Goal: Information Seeking & Learning: Learn about a topic

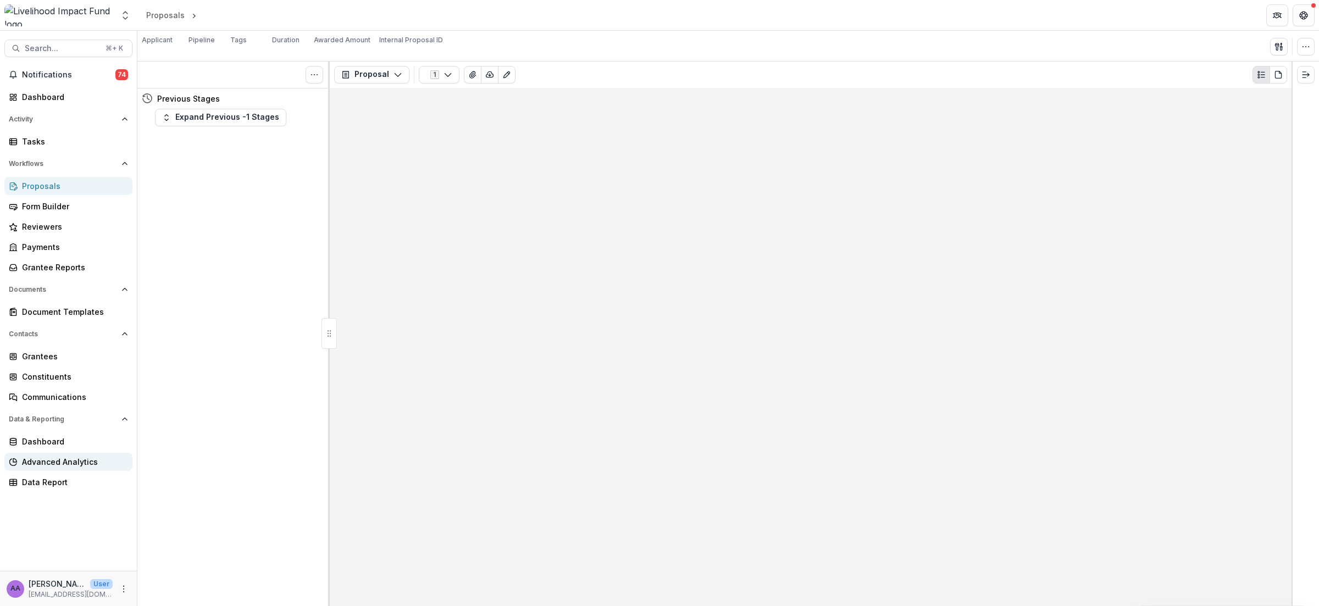
click at [73, 465] on div "Advanced Analytics" at bounding box center [73, 462] width 102 height 12
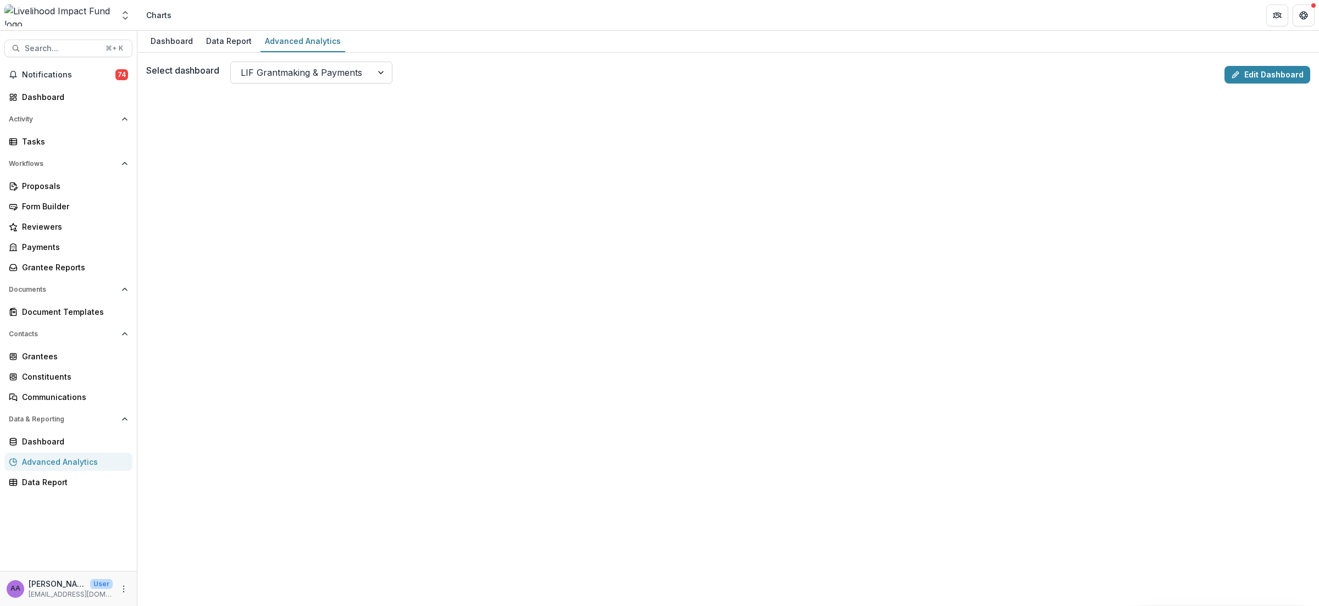
click at [270, 70] on div at bounding box center [301, 72] width 121 height 15
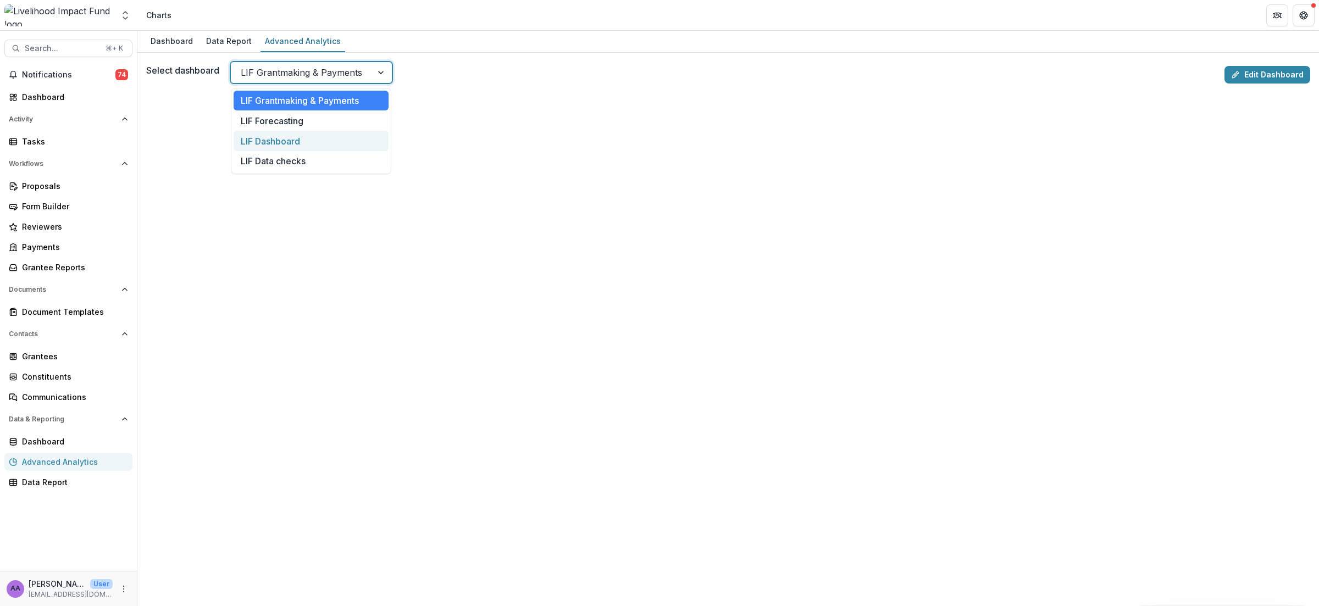
click at [281, 135] on div "LIF Dashboard" at bounding box center [311, 141] width 155 height 20
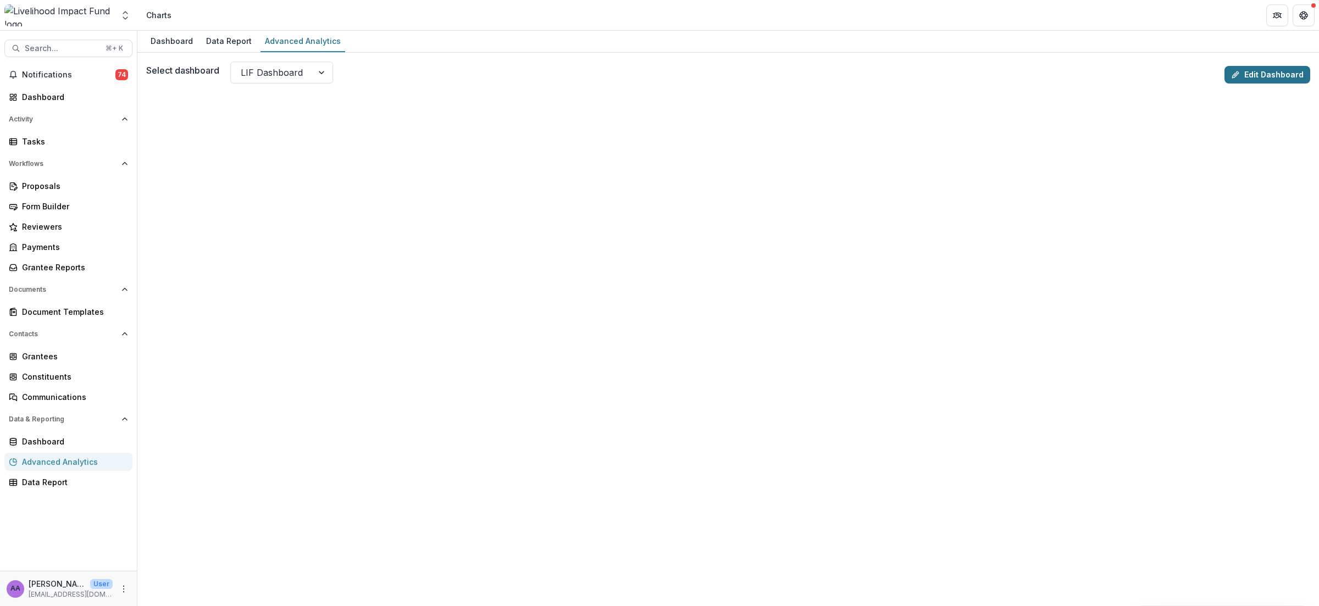
click at [1254, 75] on link "Edit Dashboard" at bounding box center [1267, 75] width 86 height 18
click at [32, 480] on div "Data Report" at bounding box center [73, 482] width 102 height 12
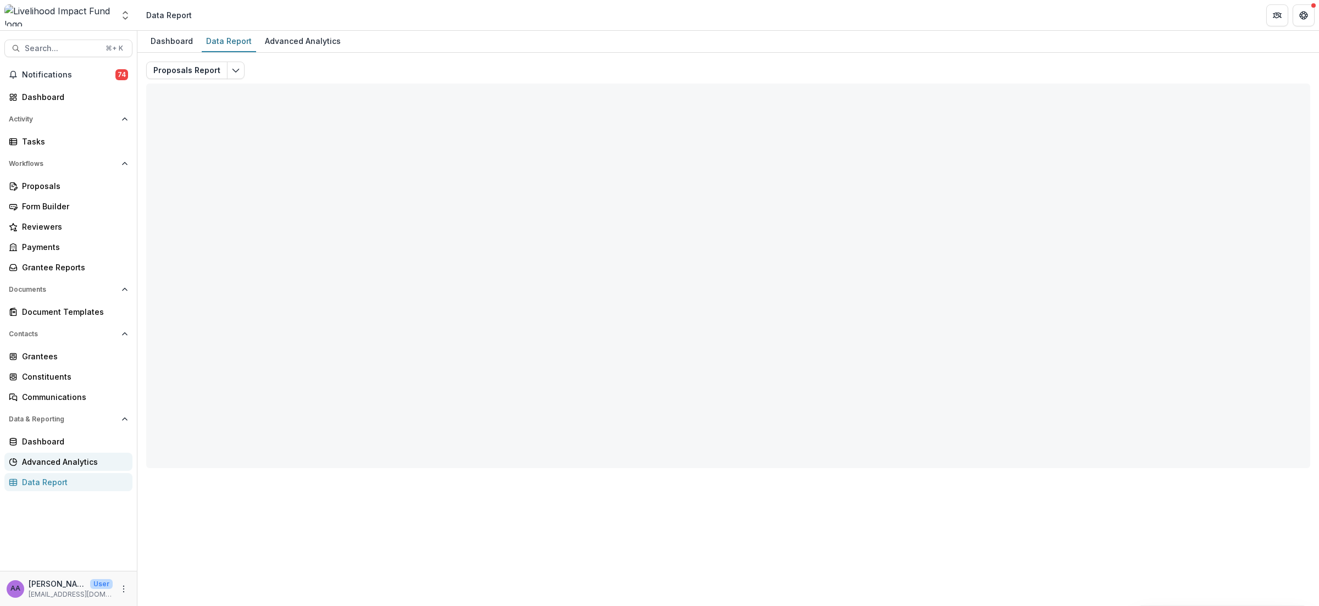
click at [51, 463] on div "Advanced Analytics" at bounding box center [73, 462] width 102 height 12
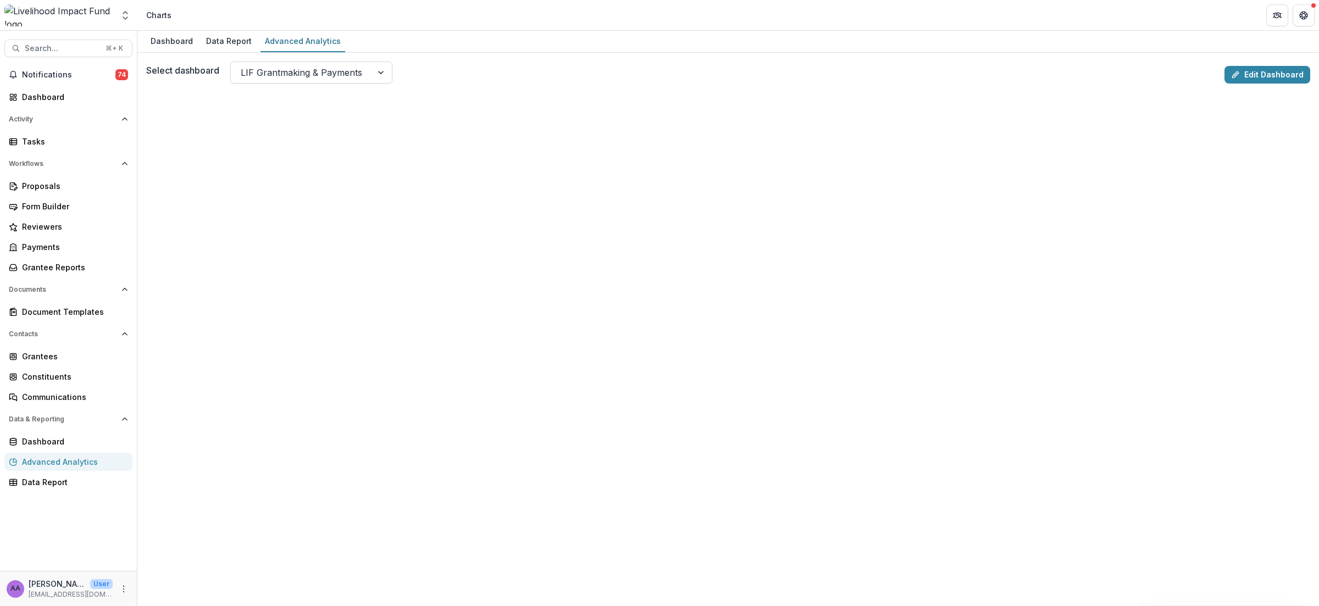
click at [326, 68] on div at bounding box center [301, 72] width 121 height 15
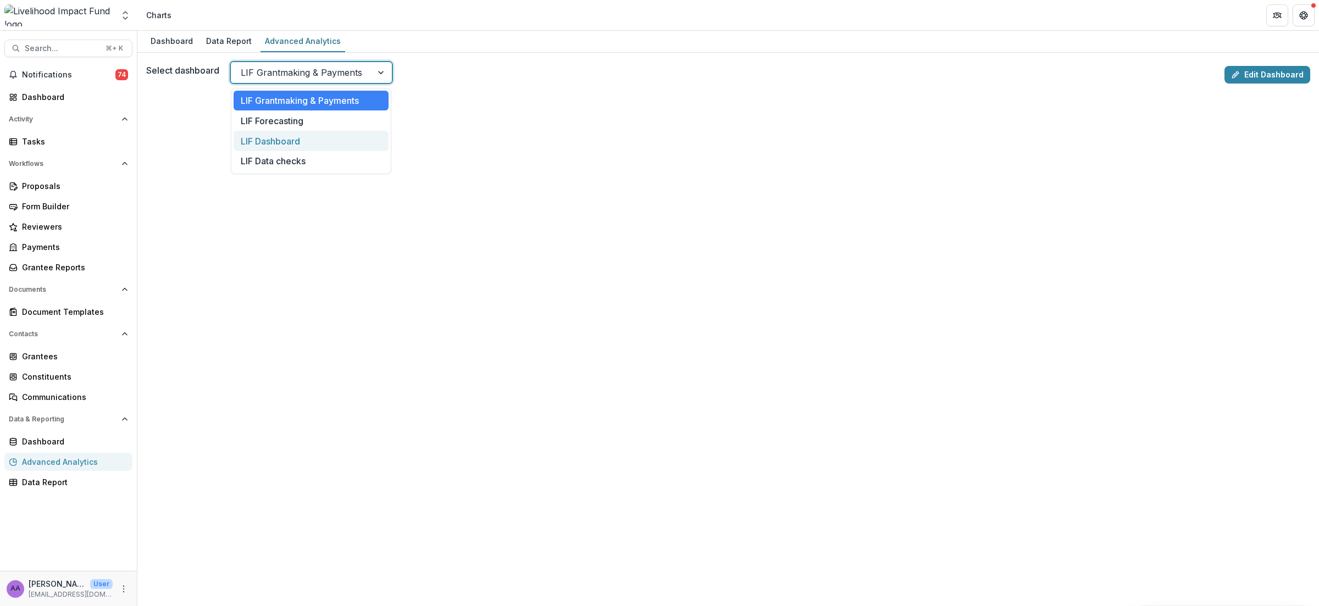
click at [301, 138] on div "LIF Dashboard" at bounding box center [311, 141] width 155 height 20
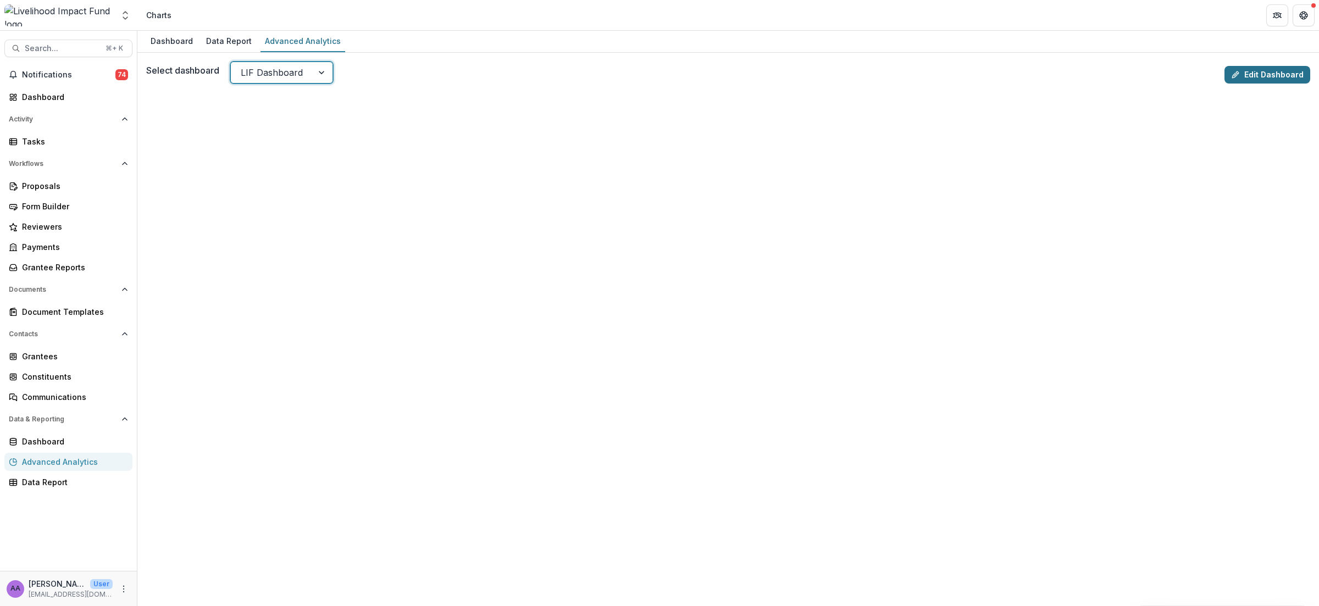
click at [1282, 70] on link "Edit Dashboard" at bounding box center [1267, 75] width 86 height 18
click at [1281, 68] on link "Edit Dashboard" at bounding box center [1267, 75] width 86 height 18
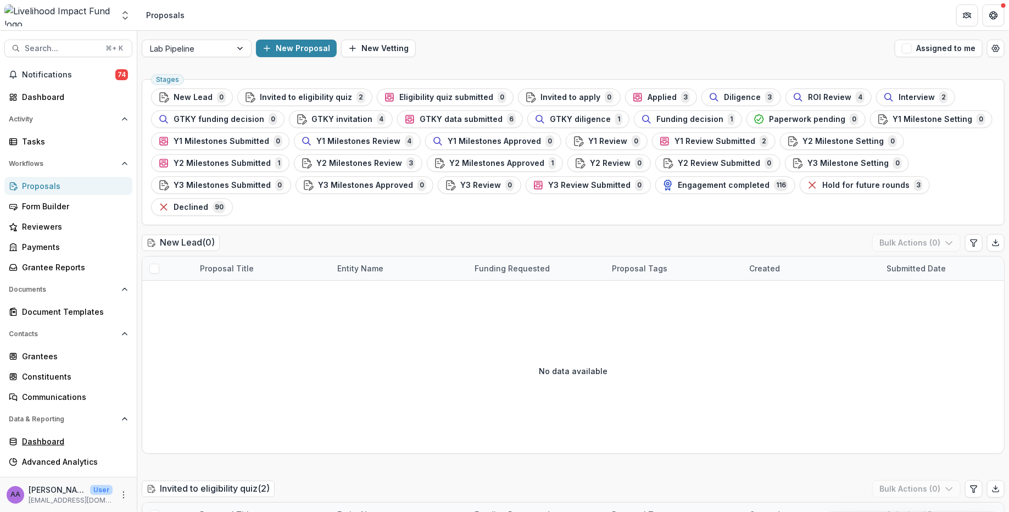
click at [78, 441] on div "Dashboard" at bounding box center [73, 442] width 102 height 12
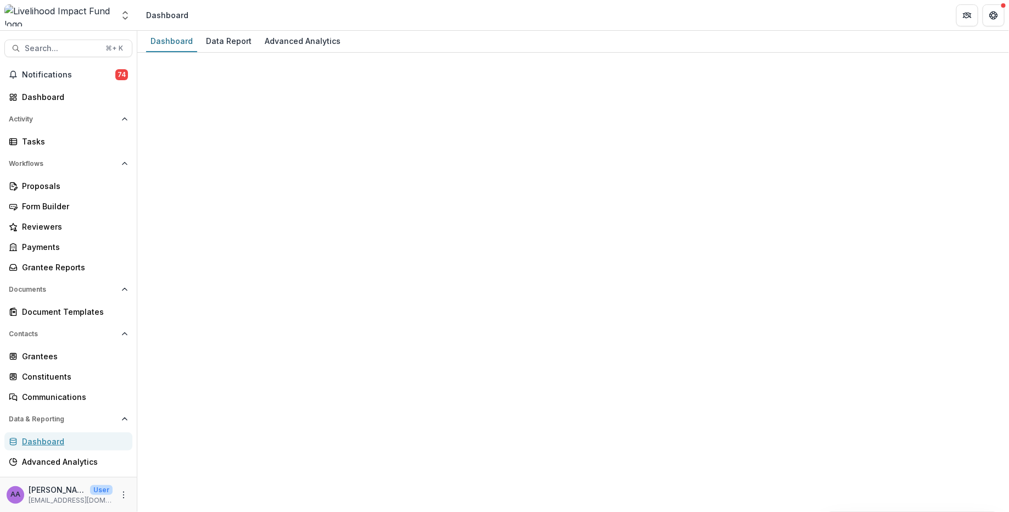
select select "**********"
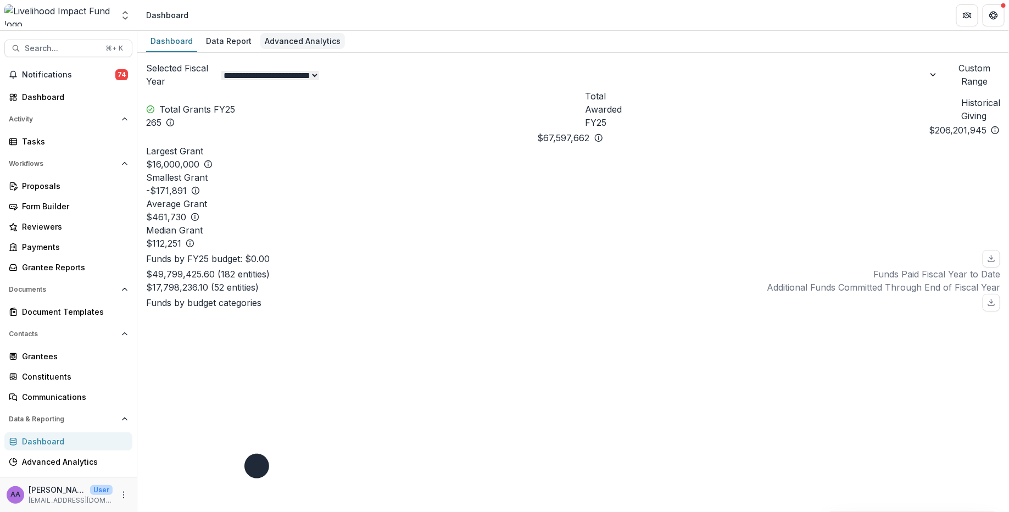
click at [305, 42] on div "Advanced Analytics" at bounding box center [302, 41] width 85 height 16
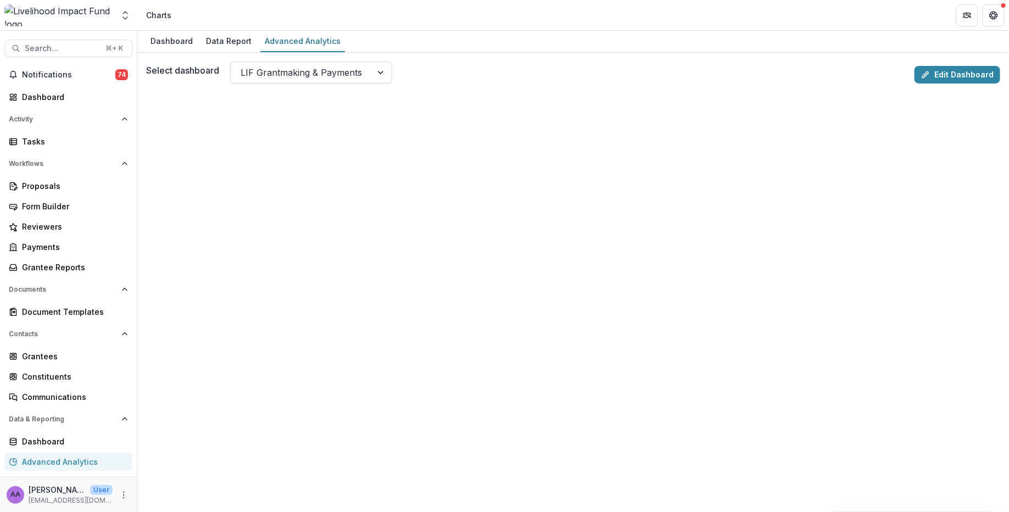
click at [308, 71] on div at bounding box center [301, 72] width 121 height 15
click at [956, 73] on link "Edit Dashboard" at bounding box center [958, 75] width 86 height 18
click at [946, 76] on link "Edit Dashboard" at bounding box center [958, 75] width 86 height 18
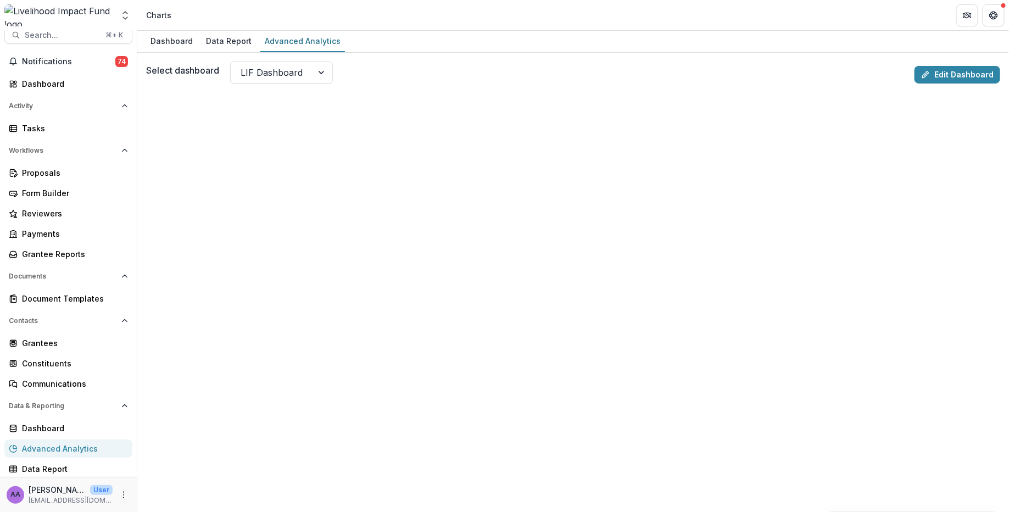
scroll to position [26, 0]
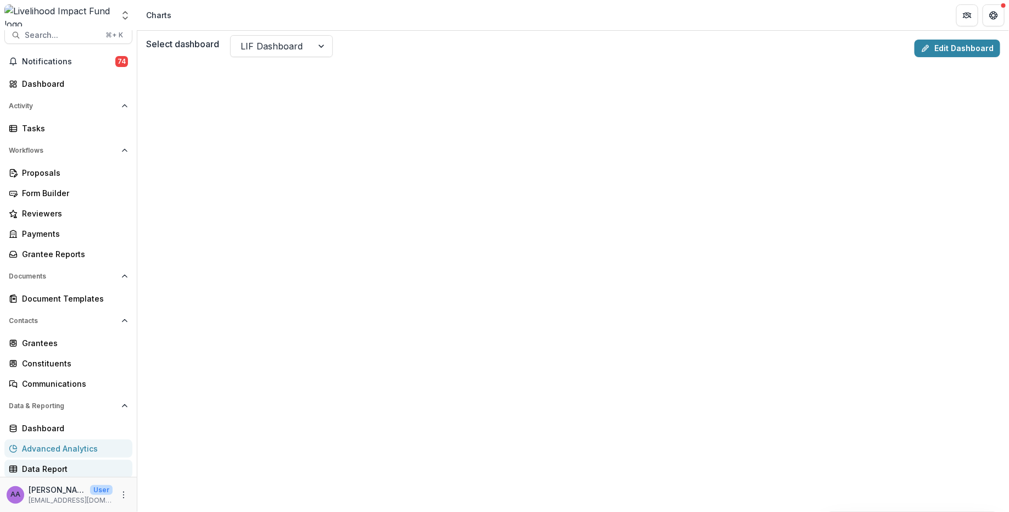
click at [47, 472] on div "Data Report" at bounding box center [73, 469] width 102 height 12
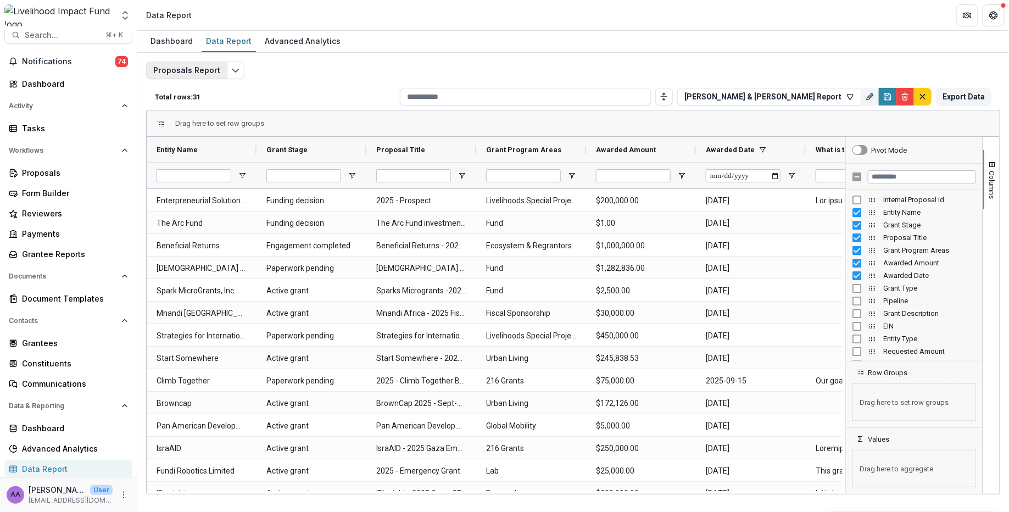
click at [181, 72] on button "Proposals Report" at bounding box center [186, 71] width 81 height 18
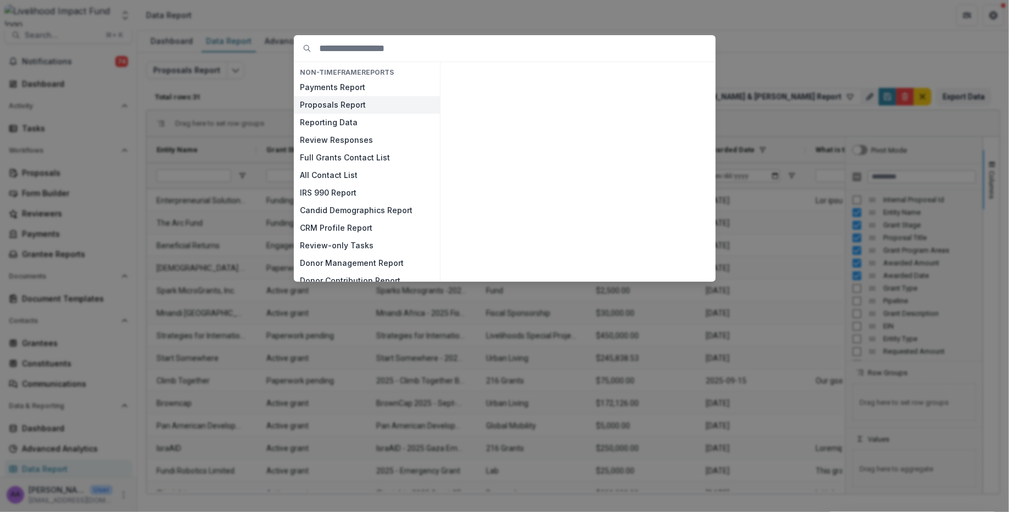
click at [321, 107] on button "Proposals Report" at bounding box center [367, 105] width 146 height 18
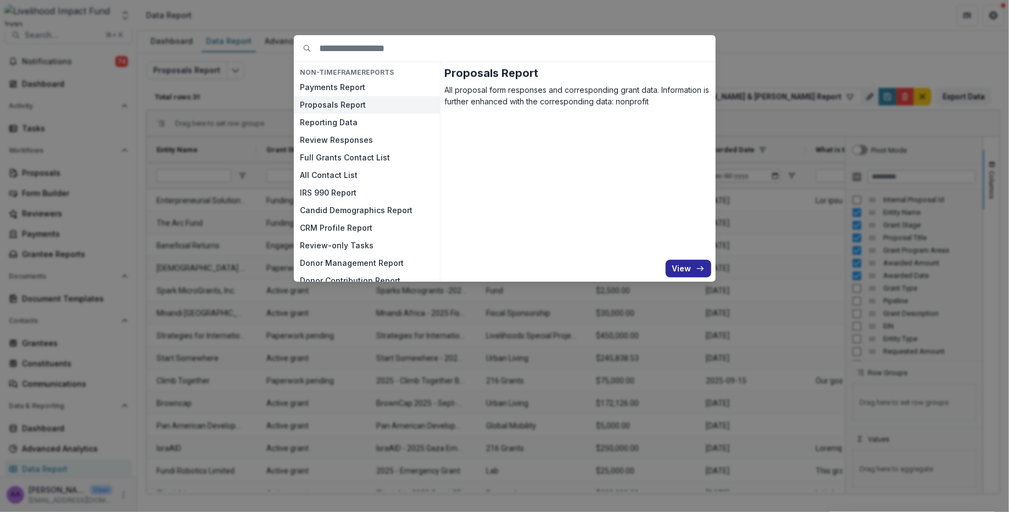
click at [687, 265] on button "View" at bounding box center [689, 269] width 46 height 18
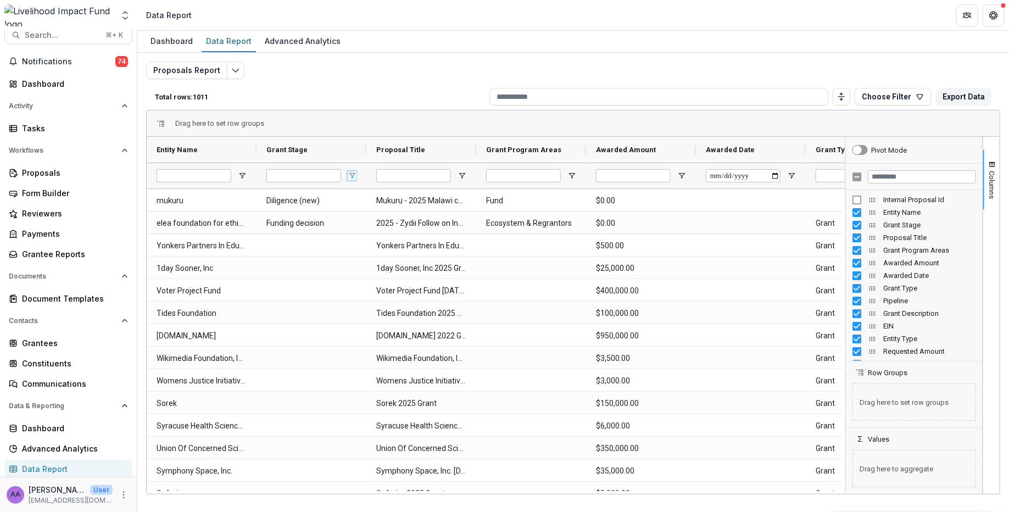
click at [351, 174] on span "Open Filter Menu" at bounding box center [352, 175] width 9 height 9
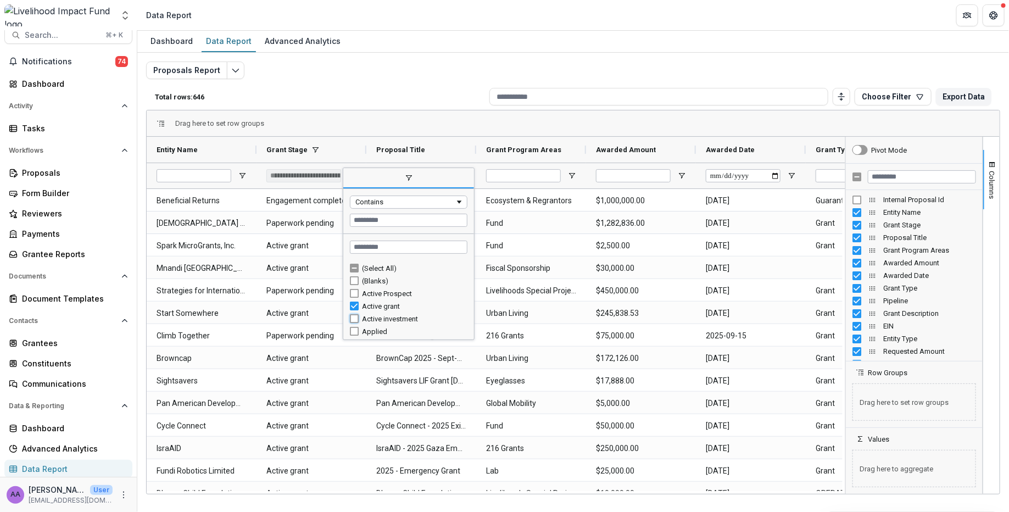
type input "**********"
click at [429, 77] on div "Proposals Report Total rows: 678 Choose Filter Personal Filters Team Filters Te…" at bounding box center [573, 265] width 854 height 407
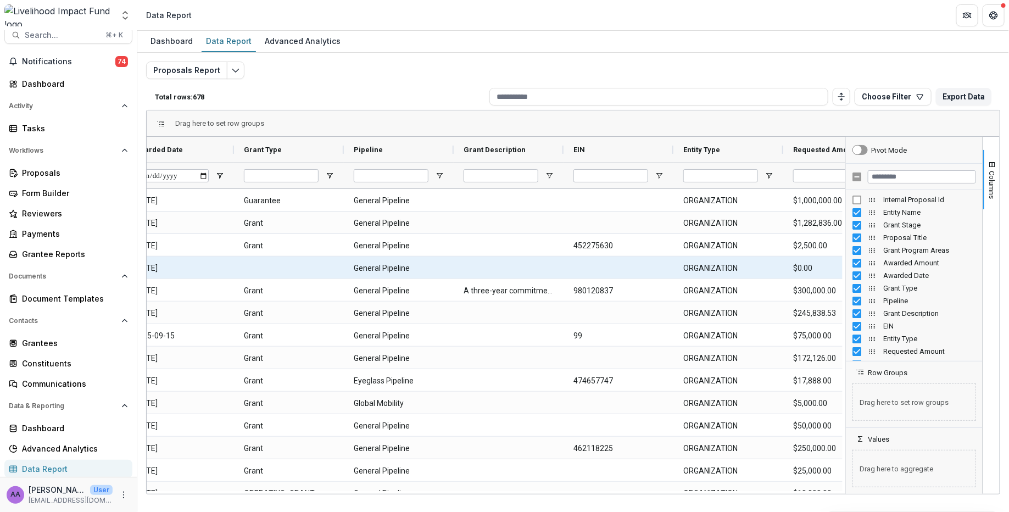
scroll to position [0, 0]
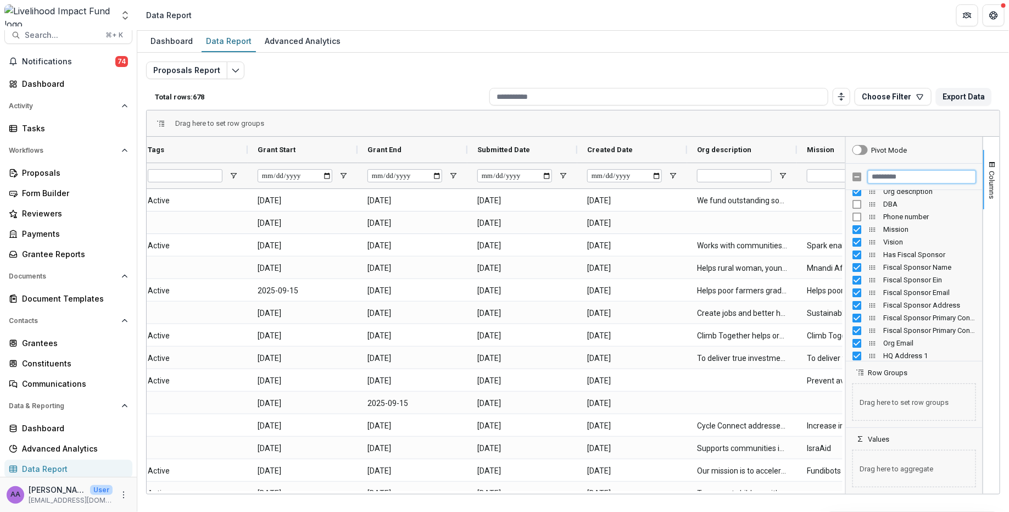
click at [895, 178] on input "Filter Columns Input" at bounding box center [922, 176] width 108 height 13
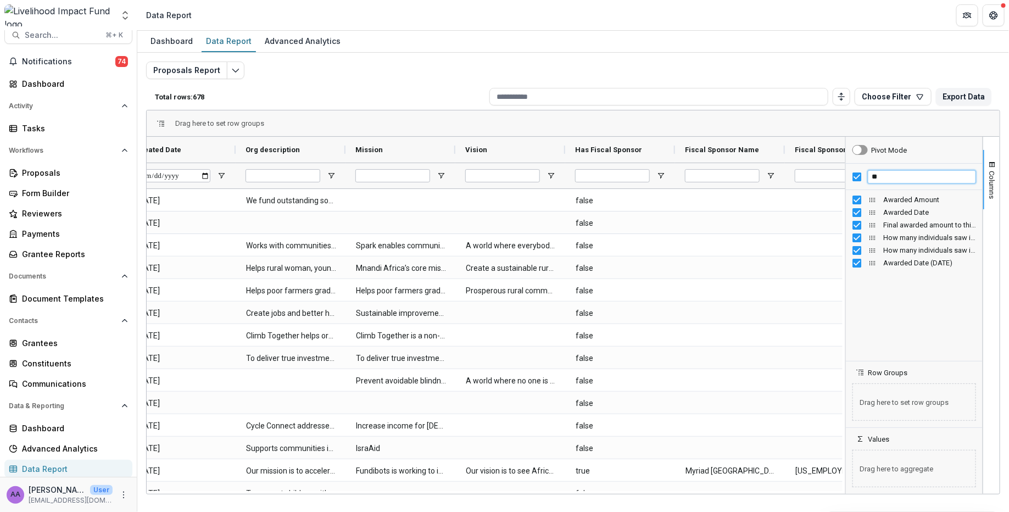
type input "*"
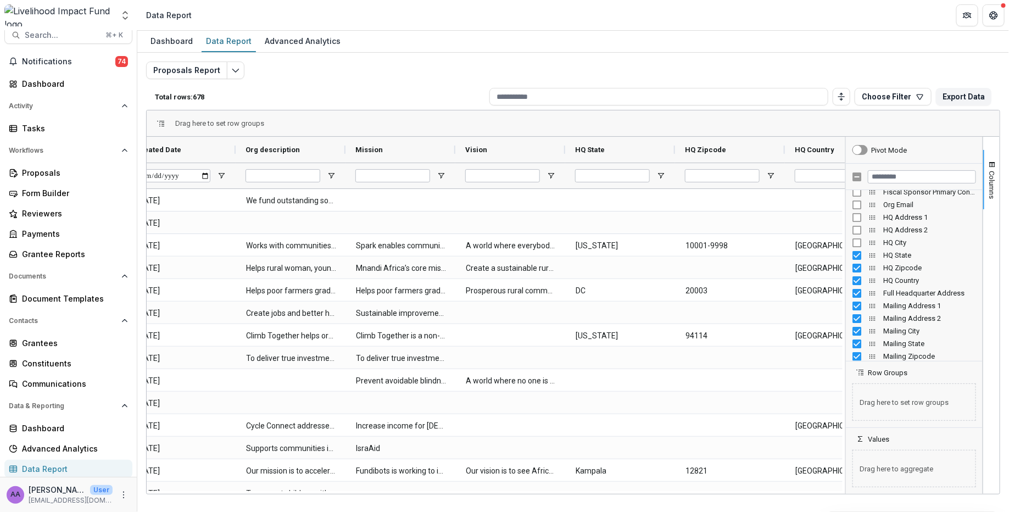
click at [857, 260] on div "HQ State" at bounding box center [915, 255] width 124 height 13
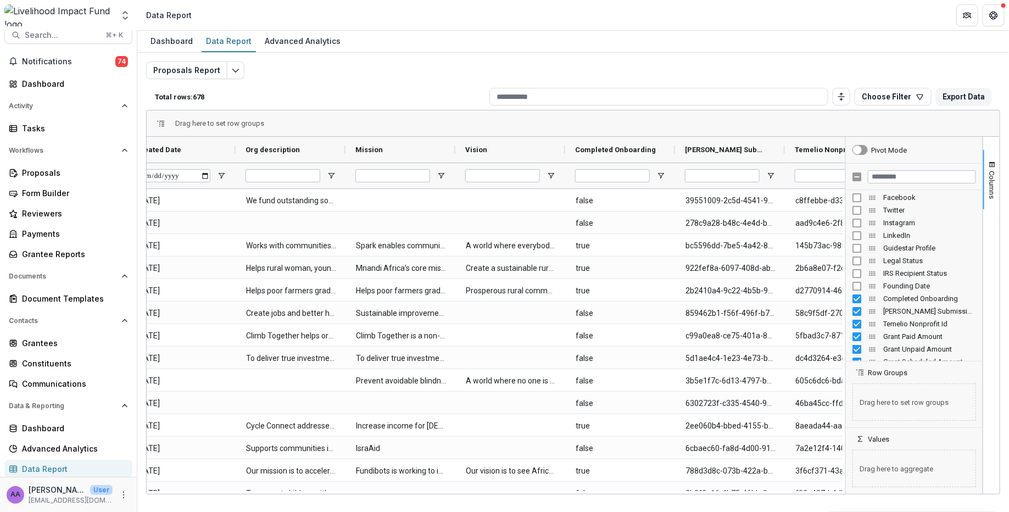
click at [857, 305] on div "[PERSON_NAME] Submission Id" at bounding box center [915, 311] width 124 height 13
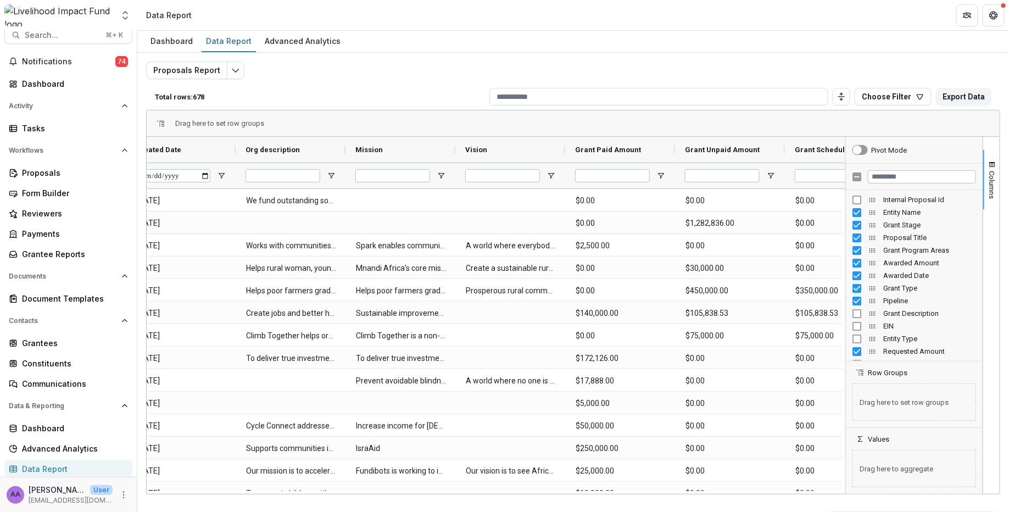
click at [857, 191] on div "Grant Paid Amount Requested Amount Archived Grant Program Areas Awarded Amount …" at bounding box center [914, 275] width 137 height 171
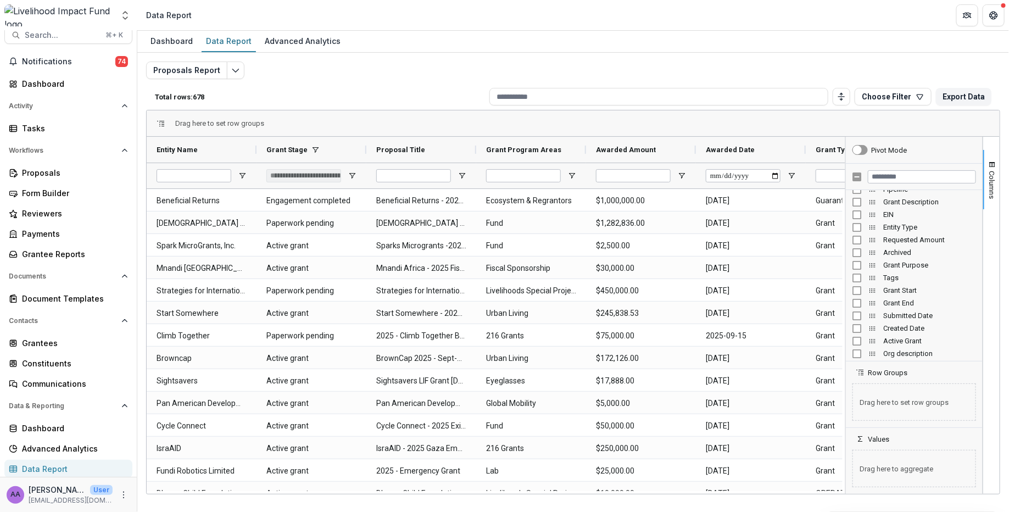
scroll to position [119, 0]
click at [760, 68] on div "Proposals Report Total rows: 678 Choose Filter Personal Filters Team Filters Te…" at bounding box center [573, 265] width 854 height 407
click at [793, 175] on span "Open Filter Menu" at bounding box center [791, 175] width 9 height 9
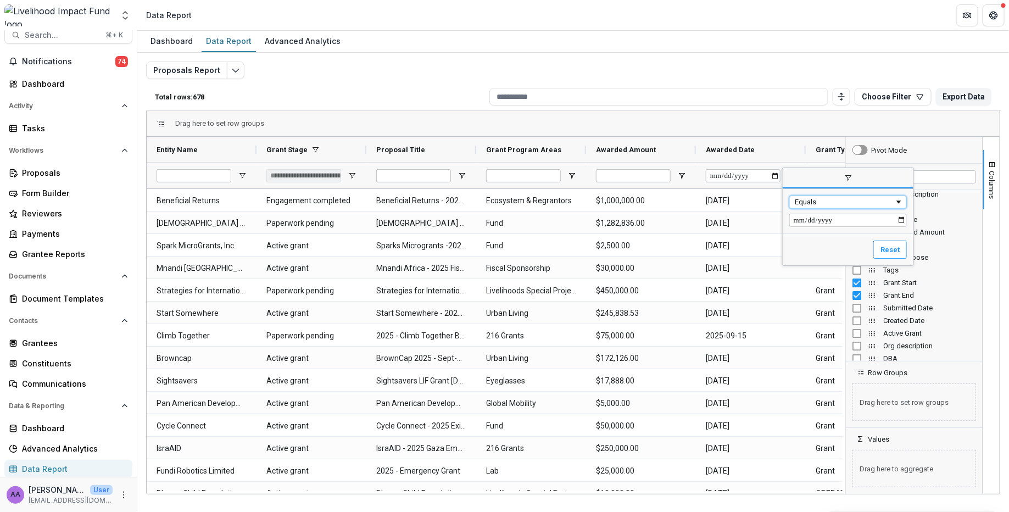
click at [814, 196] on div "Equals" at bounding box center [849, 202] width 118 height 13
type input "*****"
type input "**********"
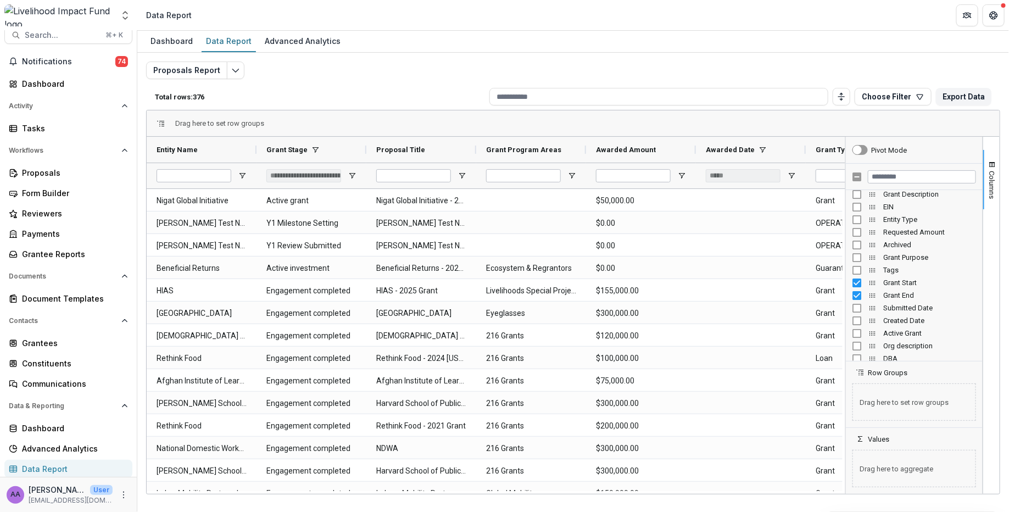
click at [639, 66] on div "Proposals Report Total rows: 376 Choose Filter Personal Filters Team Filters Te…" at bounding box center [573, 265] width 854 height 407
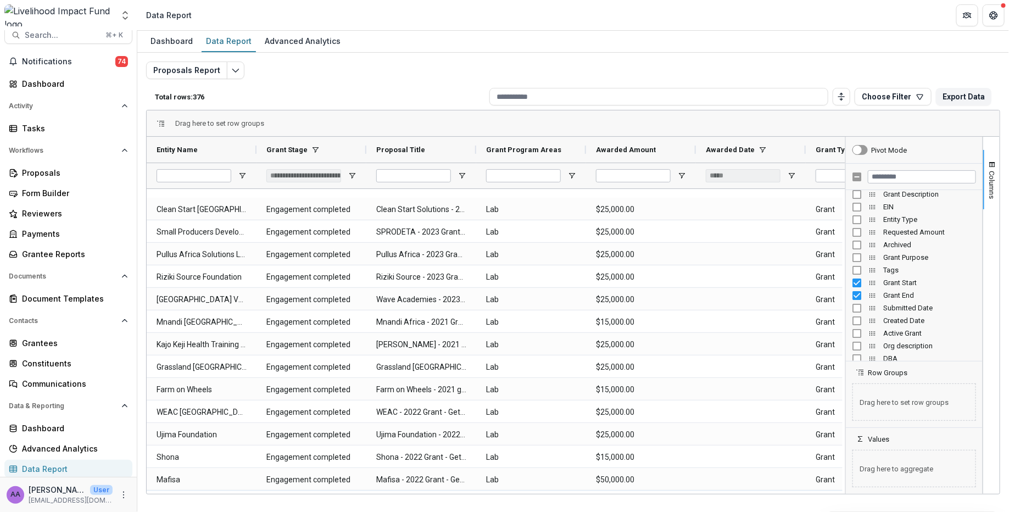
scroll to position [2587, 0]
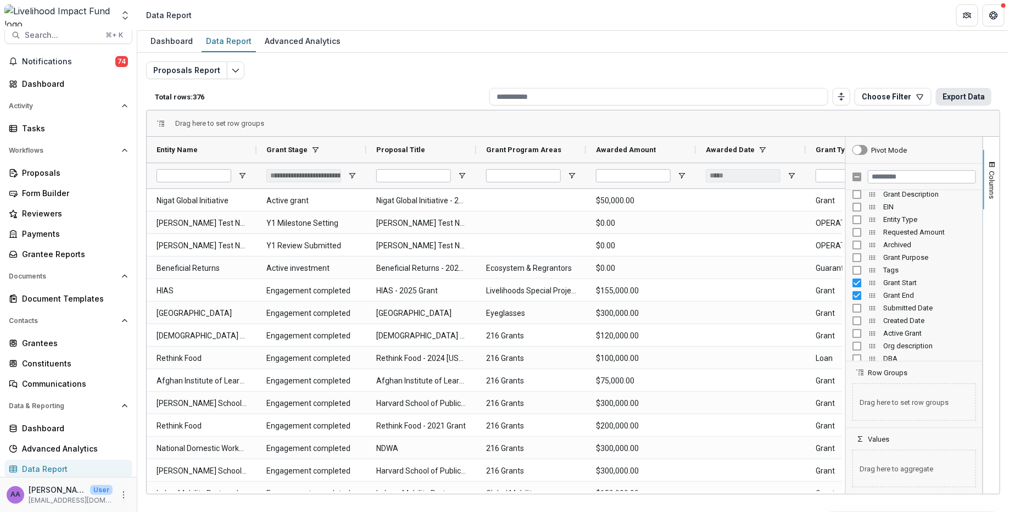
click at [954, 98] on button "Export Data" at bounding box center [963, 97] width 55 height 18
click at [62, 450] on div "Advanced Analytics" at bounding box center [73, 449] width 102 height 12
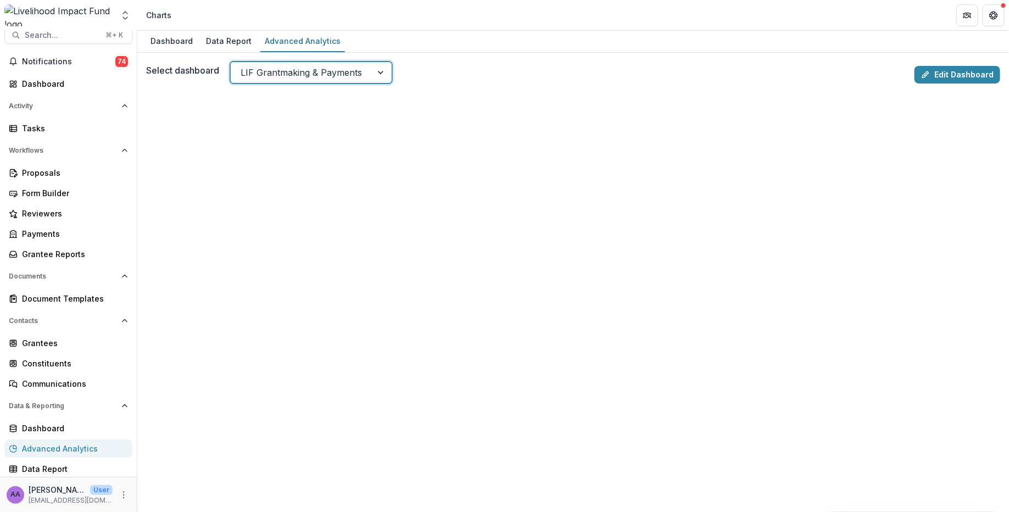
click at [295, 77] on div at bounding box center [301, 72] width 121 height 15
click at [285, 73] on div at bounding box center [272, 72] width 62 height 15
click at [947, 64] on div "Select dashboard option LIF Dashboard, selected. LIF Dashboard Edit Dashboard" at bounding box center [573, 75] width 854 height 26
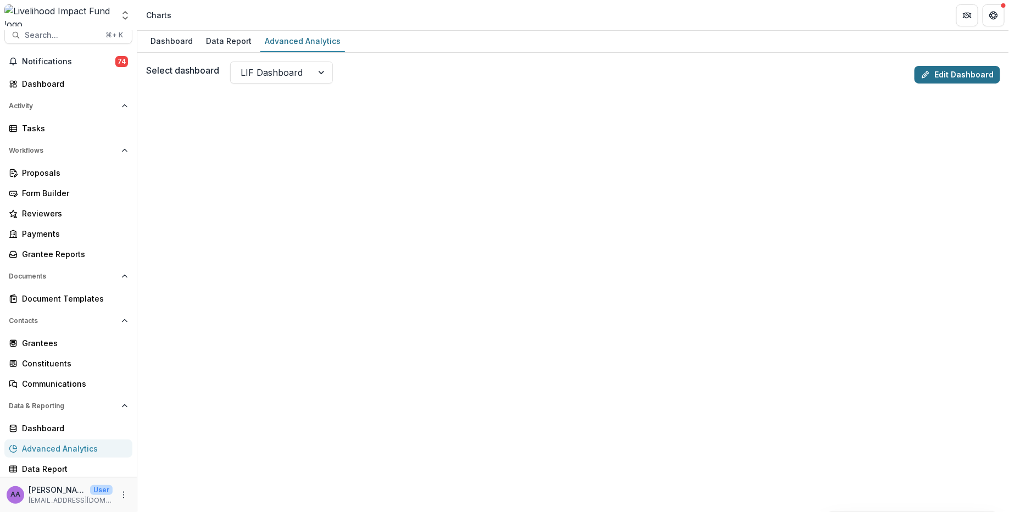
click at [950, 74] on link "Edit Dashboard" at bounding box center [958, 75] width 86 height 18
click at [65, 34] on span "Search..." at bounding box center [62, 35] width 74 height 9
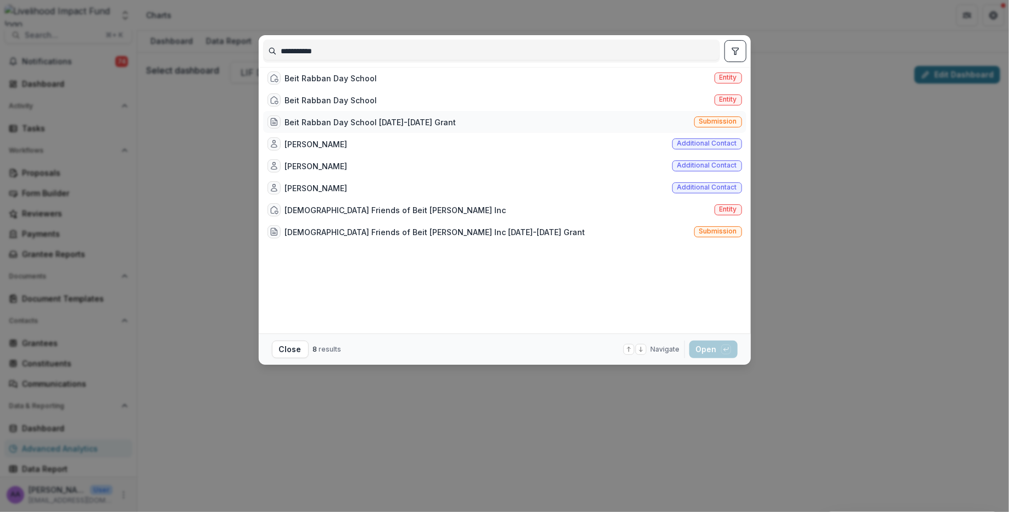
type input "**********"
click at [337, 118] on div "Beit Rabban Day School [DATE]-[DATE] Grant Submission" at bounding box center [504, 122] width 483 height 22
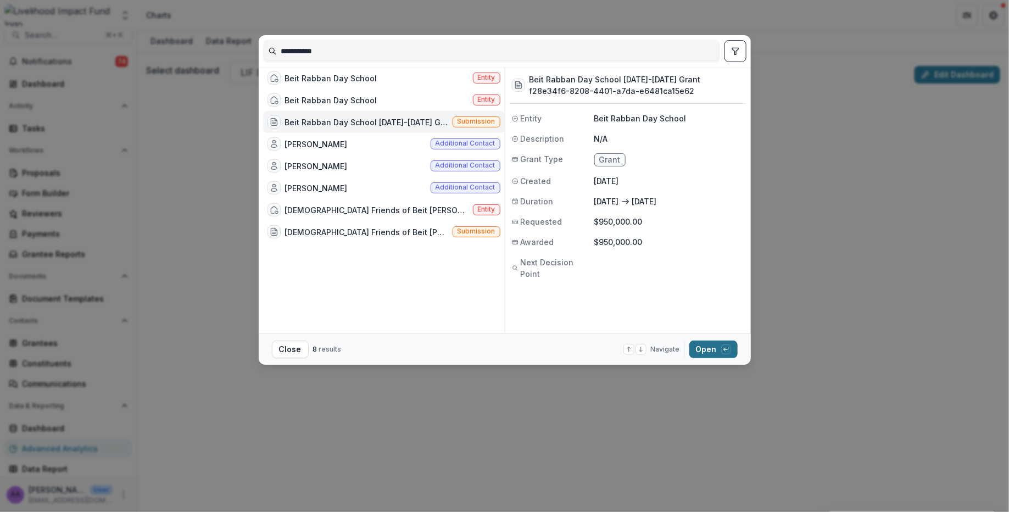
click at [710, 350] on button "Open with enter key" at bounding box center [714, 350] width 48 height 18
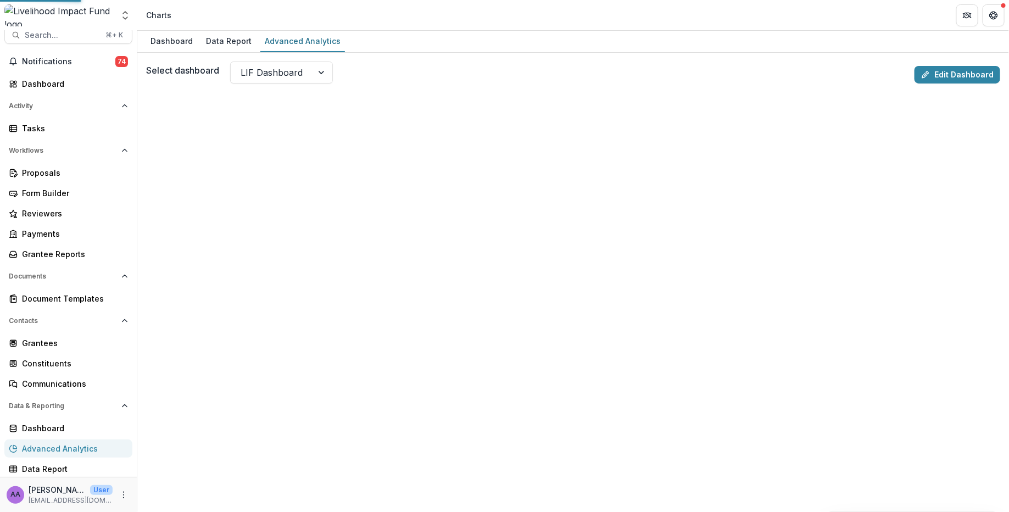
scroll to position [9, 0]
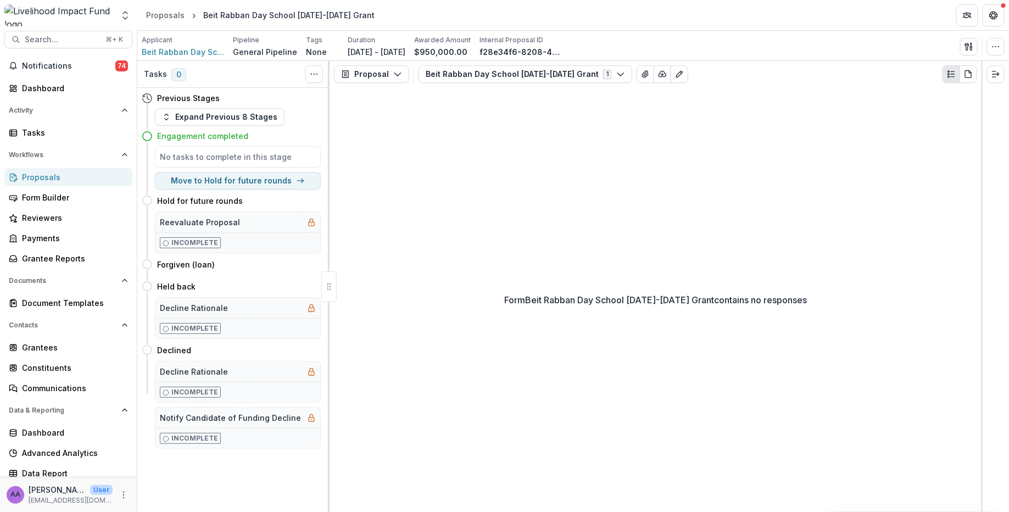
click at [66, 174] on div "Proposals" at bounding box center [73, 177] width 102 height 12
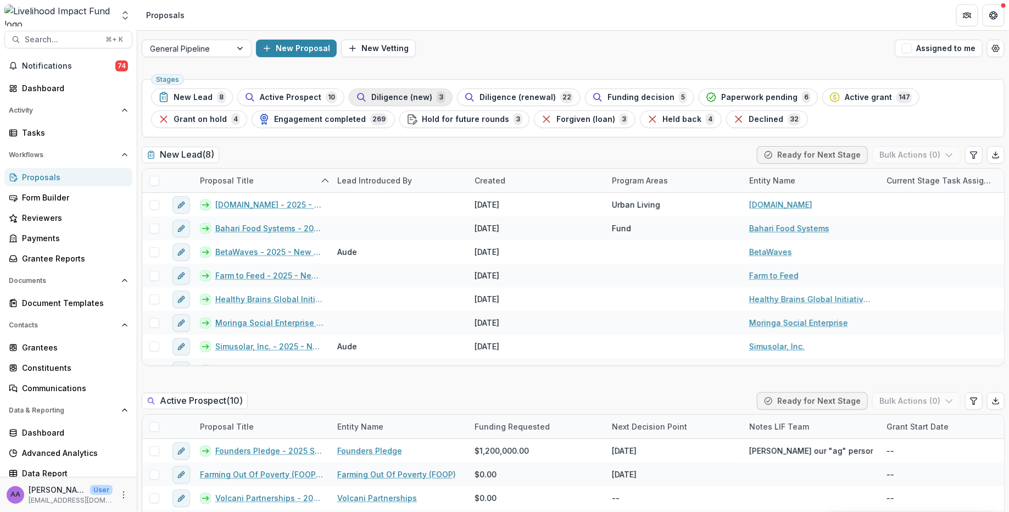
click at [393, 96] on span "Diligence (new)" at bounding box center [401, 97] width 61 height 9
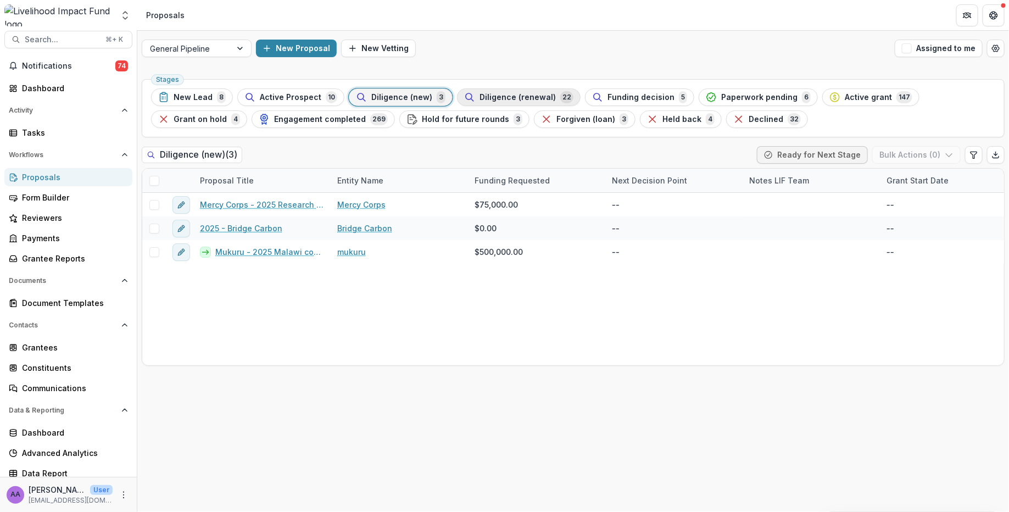
click at [489, 98] on span "Diligence (renewal)" at bounding box center [518, 97] width 76 height 9
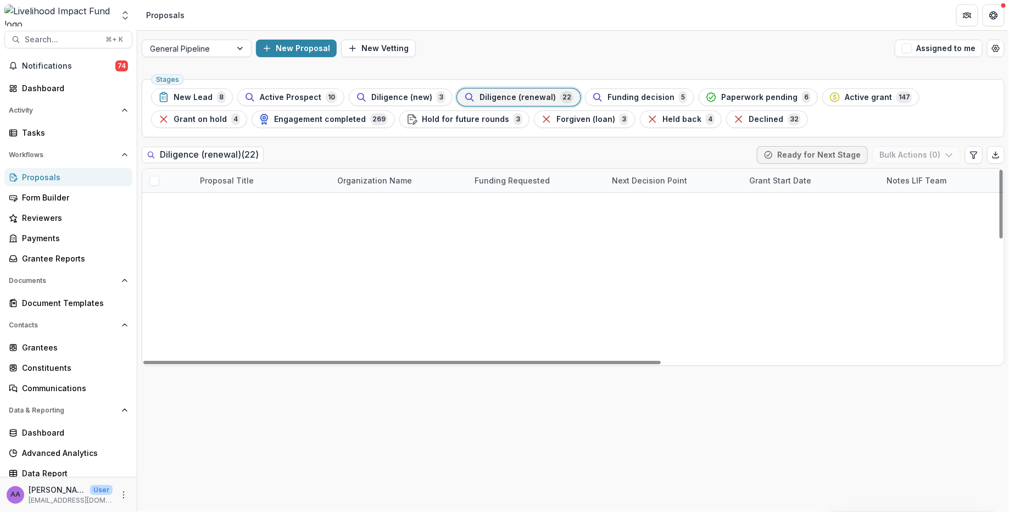
click at [780, 177] on div "Grant Start Date" at bounding box center [780, 181] width 75 height 12
click at [790, 229] on span "Sort Ascending" at bounding box center [794, 227] width 58 height 9
click at [708, 147] on div "Diligence (renewal) ( 22 ) Ready for Next Stage Bulk Actions ( 0 )" at bounding box center [573, 157] width 863 height 22
click at [269, 435] on link "GiveWell - 2025 Grant" at bounding box center [257, 441] width 85 height 12
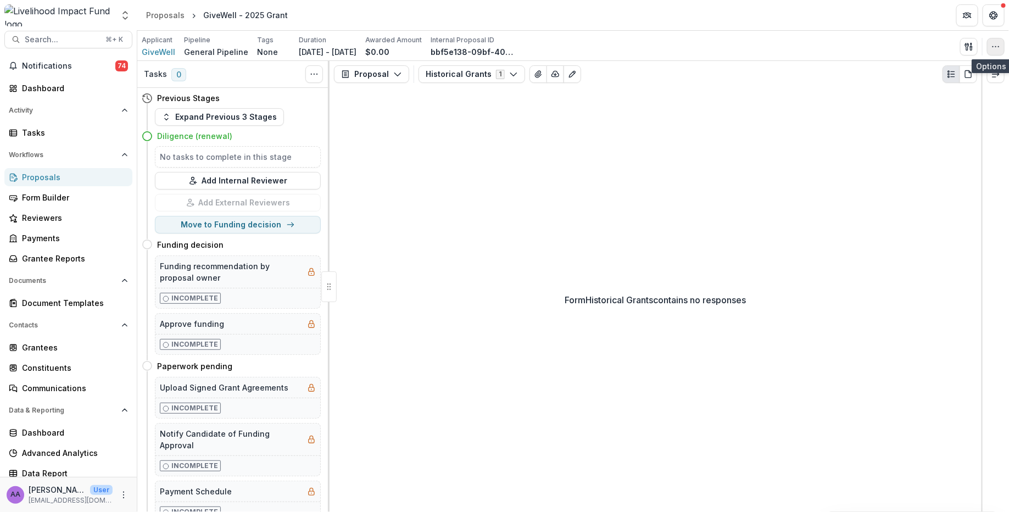
click at [1002, 46] on button "button" at bounding box center [996, 47] width 18 height 18
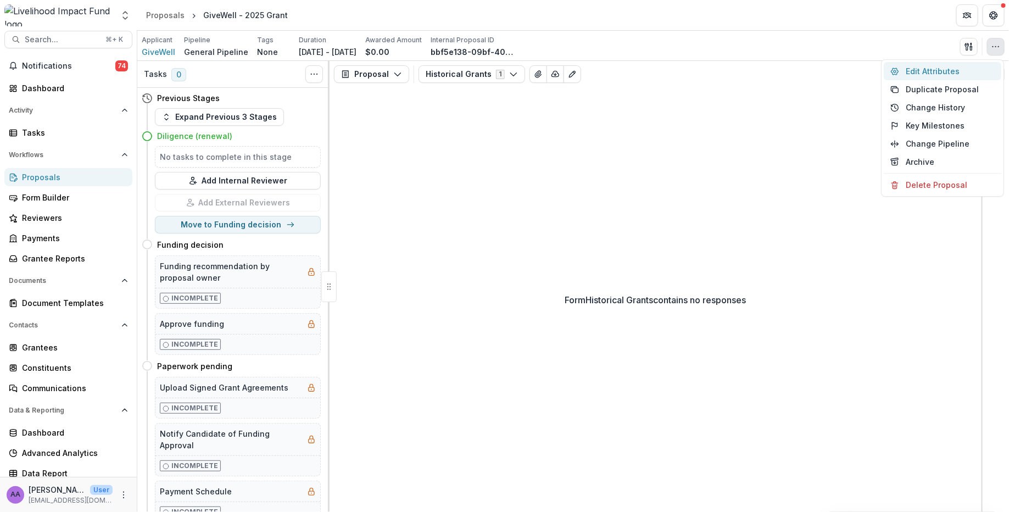
click at [949, 71] on button "Edit Attributes" at bounding box center [943, 71] width 118 height 18
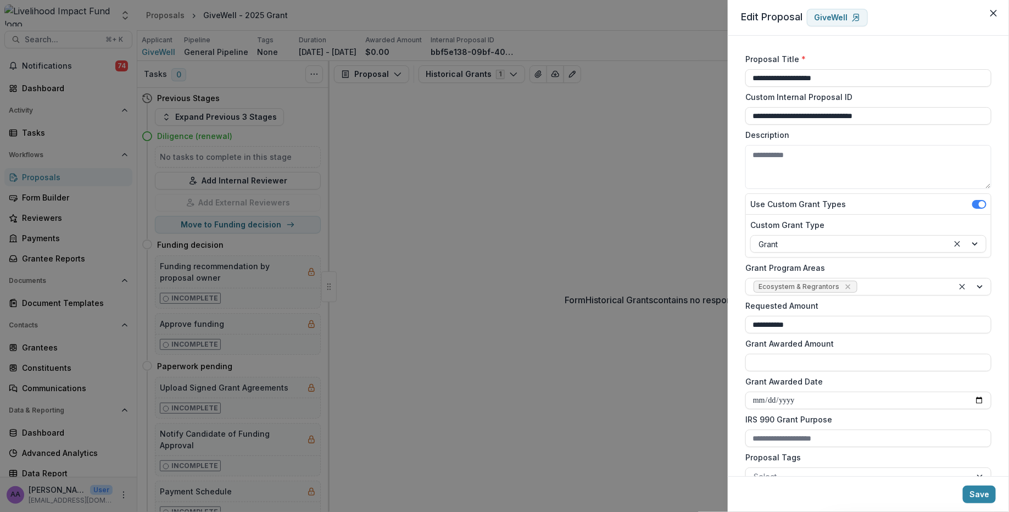
drag, startPoint x: 821, startPoint y: 321, endPoint x: 716, endPoint y: 321, distance: 104.9
click at [716, 321] on div "**********" at bounding box center [504, 256] width 1009 height 512
type input "**********"
click at [985, 497] on button "Save" at bounding box center [979, 495] width 33 height 18
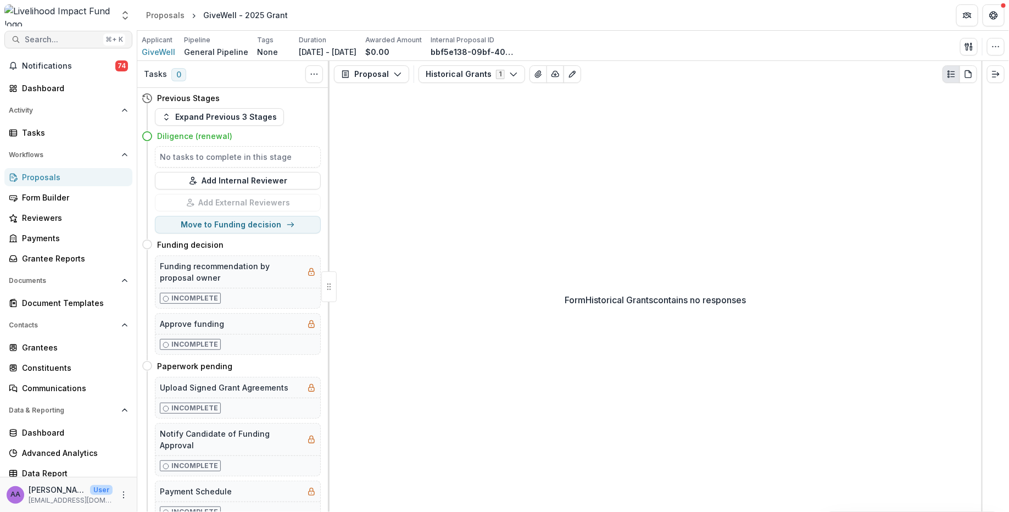
click at [53, 42] on span "Search..." at bounding box center [62, 39] width 74 height 9
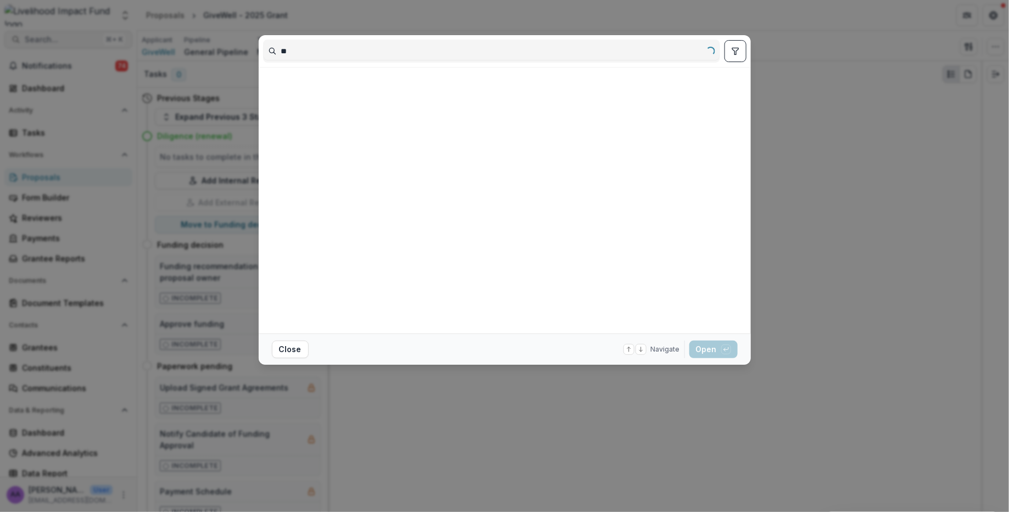
type input "*"
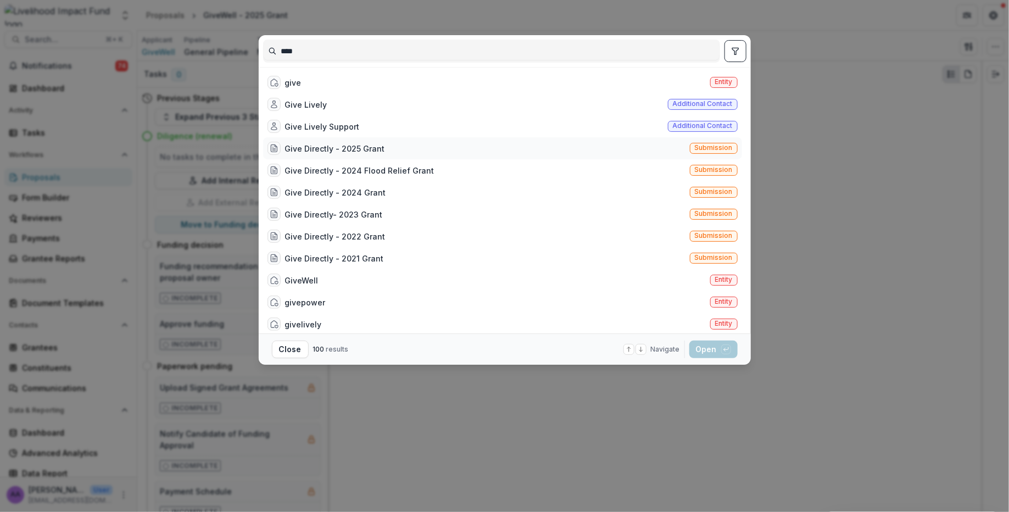
type input "****"
click at [337, 155] on div "Give Directly - 2025 Grant Submission" at bounding box center [502, 148] width 479 height 22
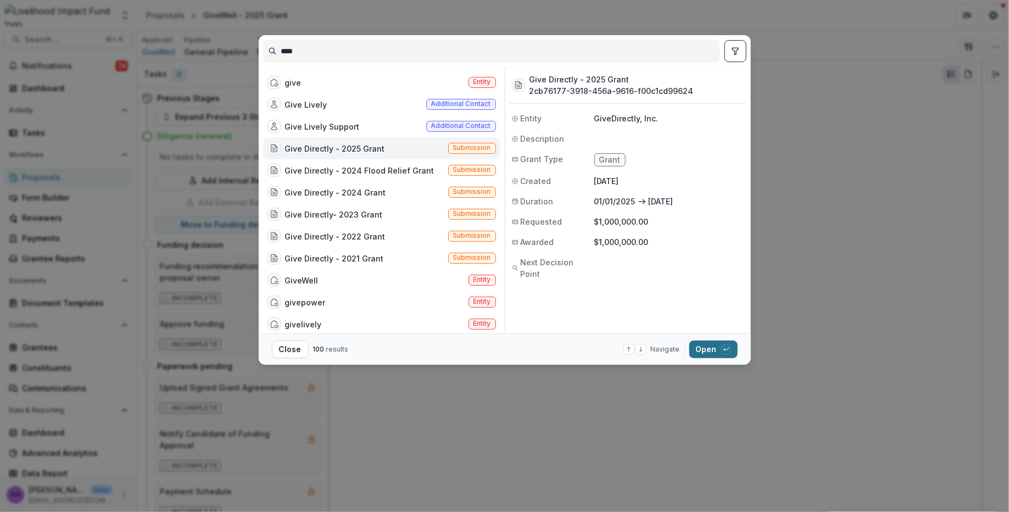
click at [706, 351] on button "Open with enter key" at bounding box center [714, 350] width 48 height 18
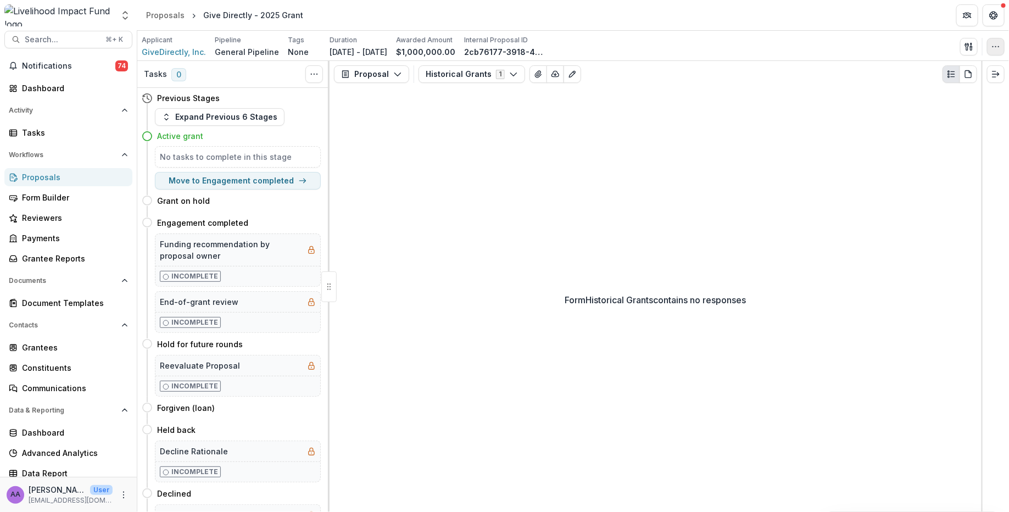
click at [997, 51] on button "button" at bounding box center [996, 47] width 18 height 18
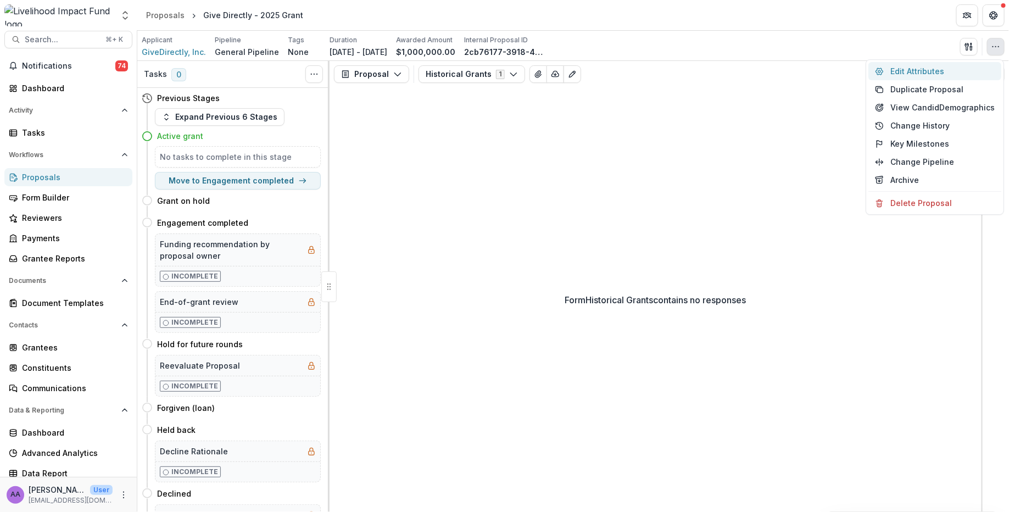
click at [938, 71] on button "Edit Attributes" at bounding box center [935, 71] width 133 height 18
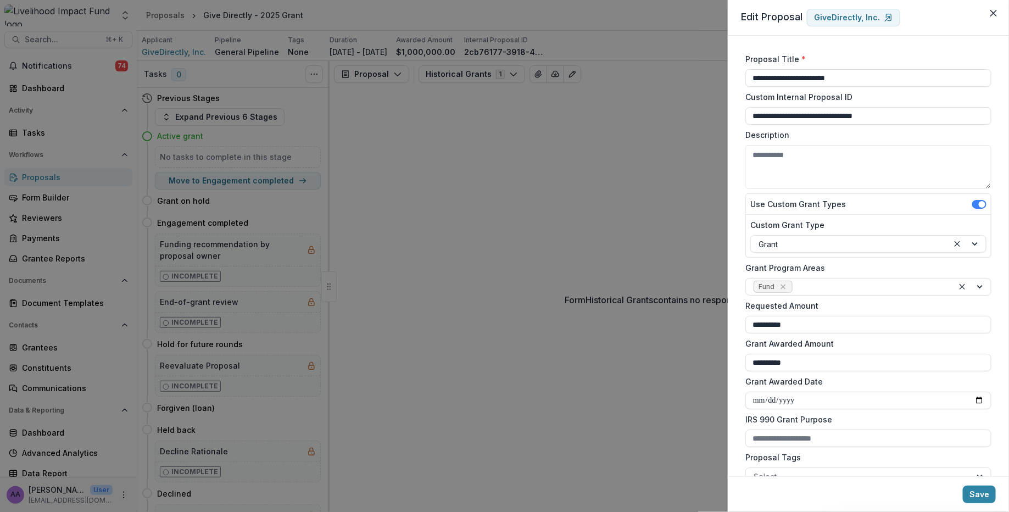
click at [541, 212] on div "**********" at bounding box center [504, 256] width 1009 height 512
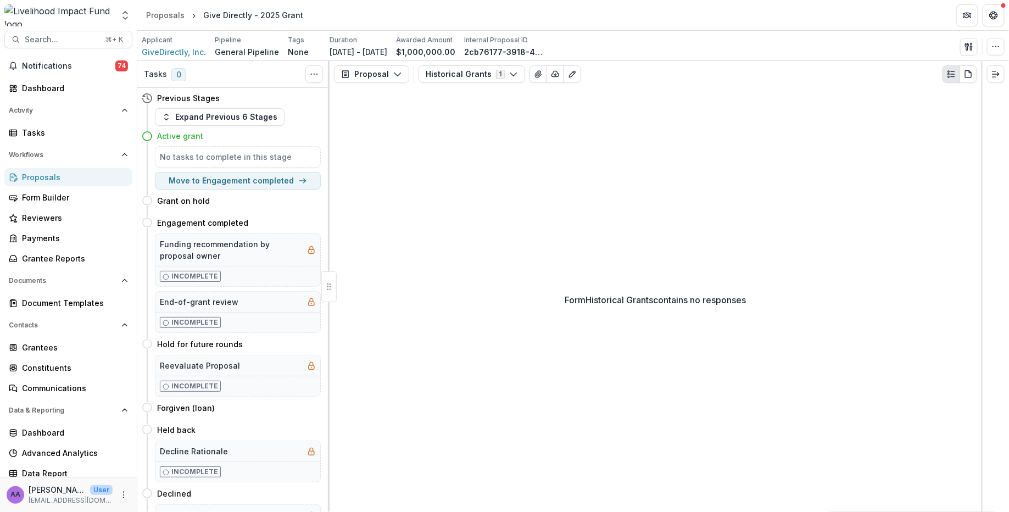
click at [174, 58] on div "Applicant GiveDirectly, Inc. Pipeline General Pipeline Tags None All tags Durat…" at bounding box center [573, 46] width 872 height 30
click at [177, 51] on span "GiveDirectly, Inc." at bounding box center [174, 52] width 64 height 12
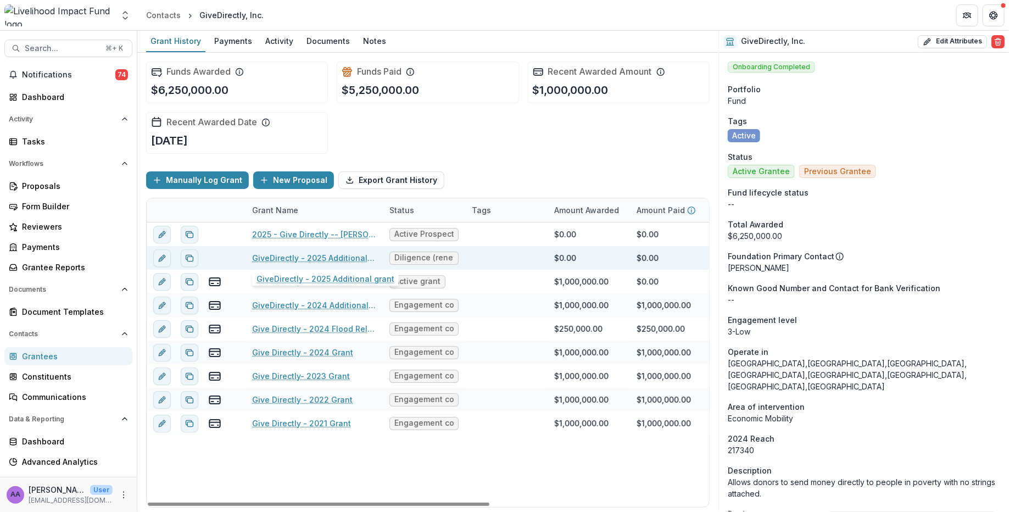
click at [296, 255] on link "GiveDirectly - 2025 Additional grant" at bounding box center [314, 258] width 124 height 12
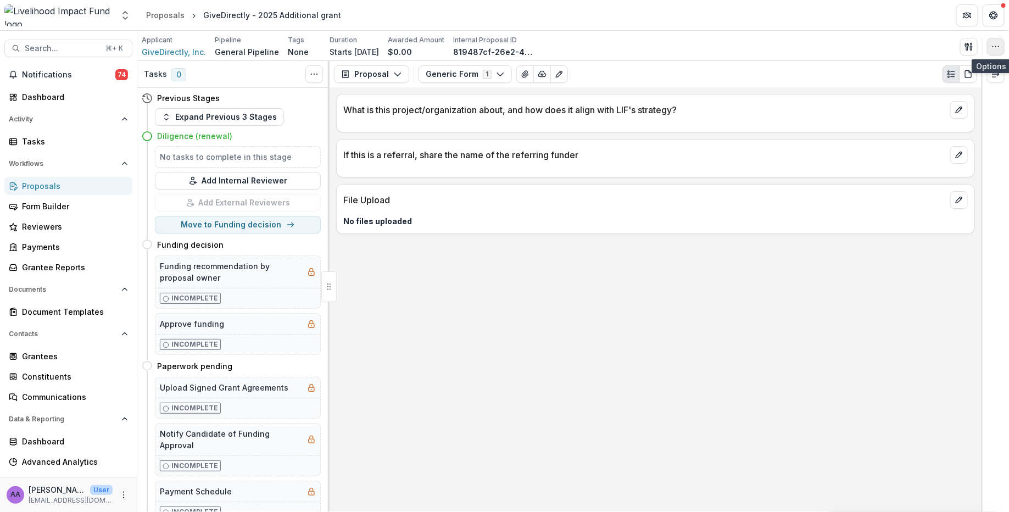
click at [996, 47] on icon "button" at bounding box center [996, 46] width 9 height 9
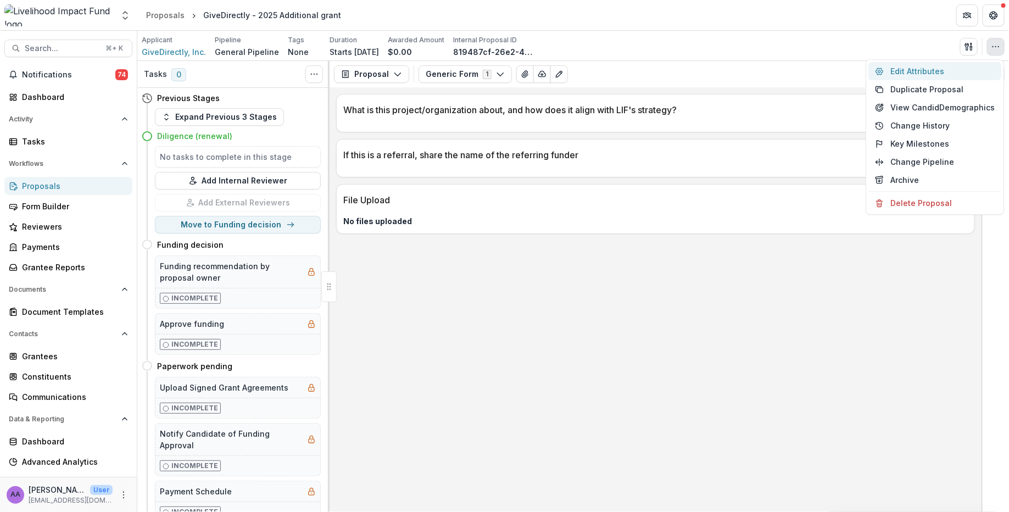
click at [942, 70] on button "Edit Attributes" at bounding box center [935, 71] width 133 height 18
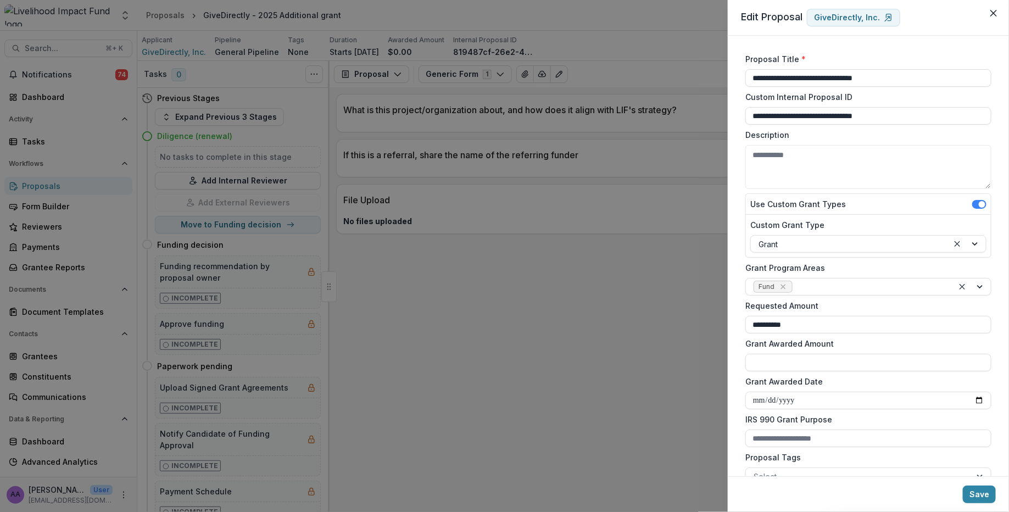
click at [523, 377] on div "**********" at bounding box center [504, 256] width 1009 height 512
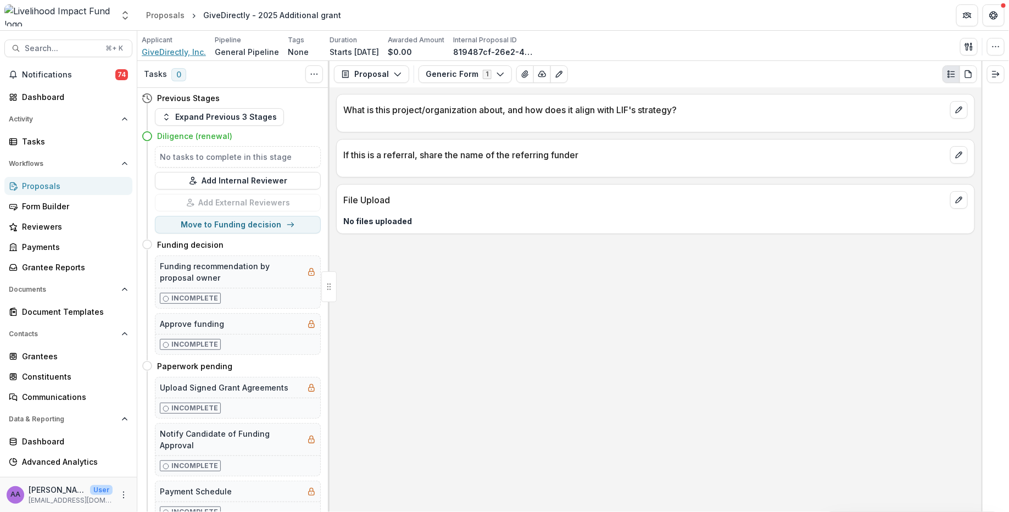
click at [166, 48] on span "GiveDirectly, Inc." at bounding box center [174, 52] width 64 height 12
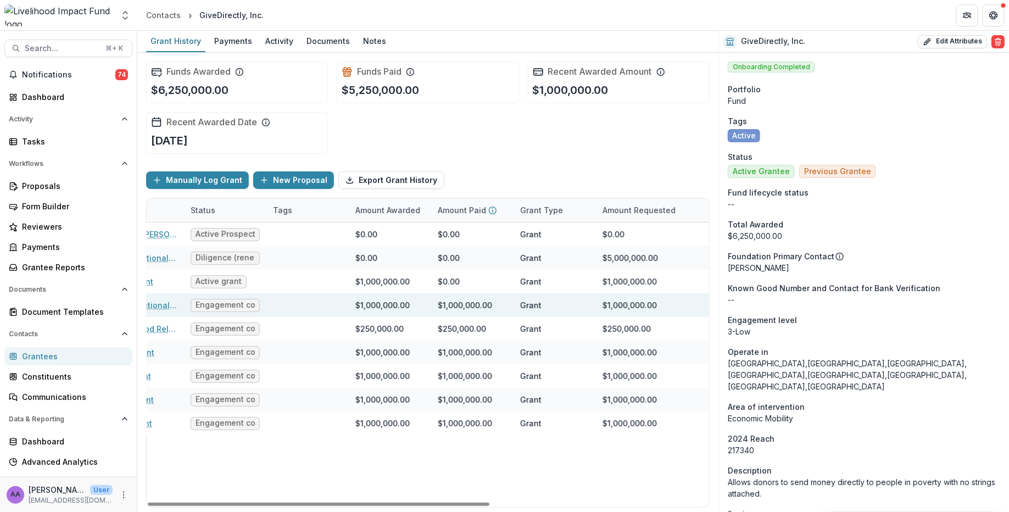
scroll to position [0, 232]
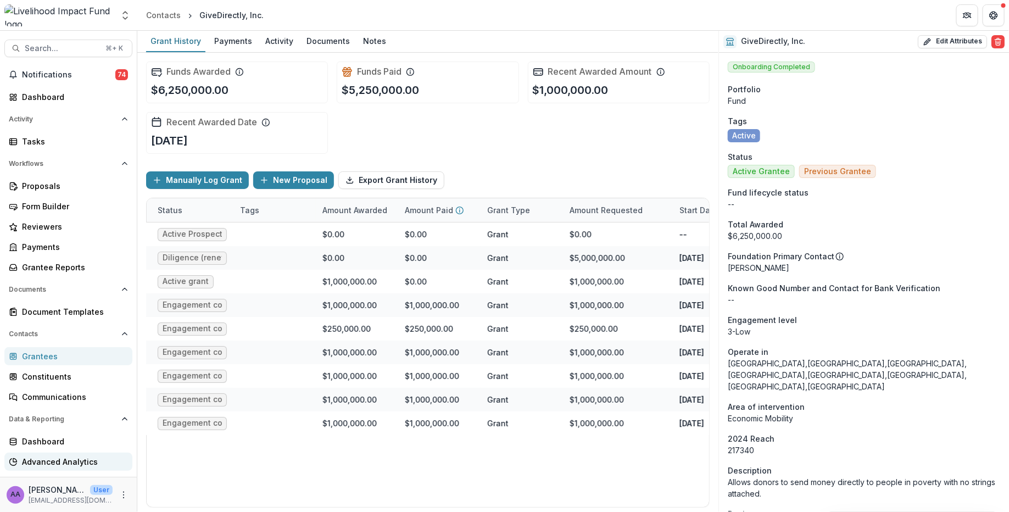
click at [78, 459] on div "Advanced Analytics" at bounding box center [73, 462] width 102 height 12
